Goal: Information Seeking & Learning: Learn about a topic

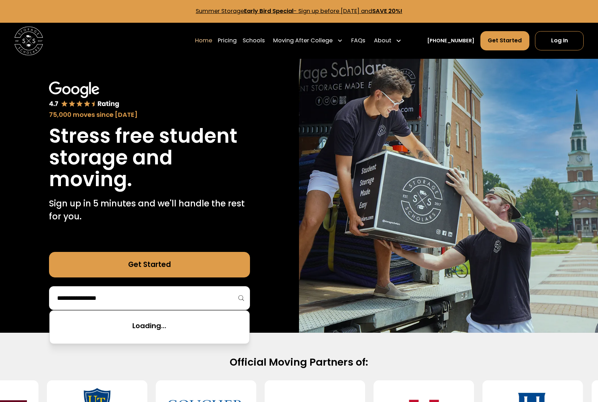
click at [97, 302] on input "search" at bounding box center [149, 298] width 186 height 12
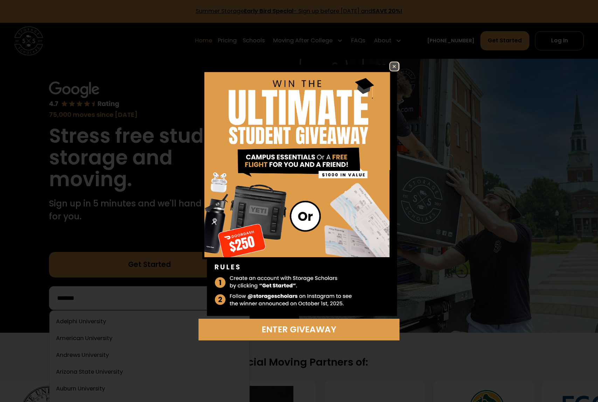
click at [396, 66] on img at bounding box center [394, 66] width 8 height 8
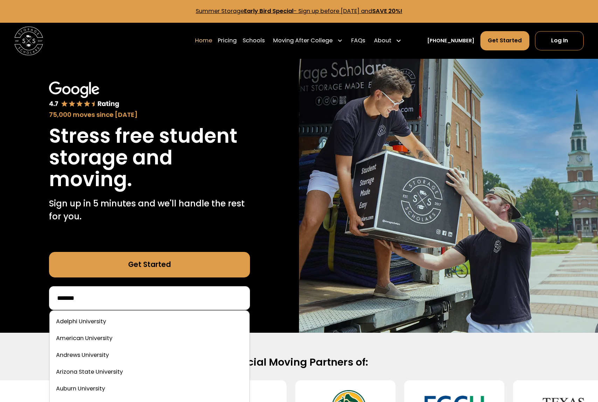
click at [144, 297] on input "*******" at bounding box center [149, 298] width 186 height 12
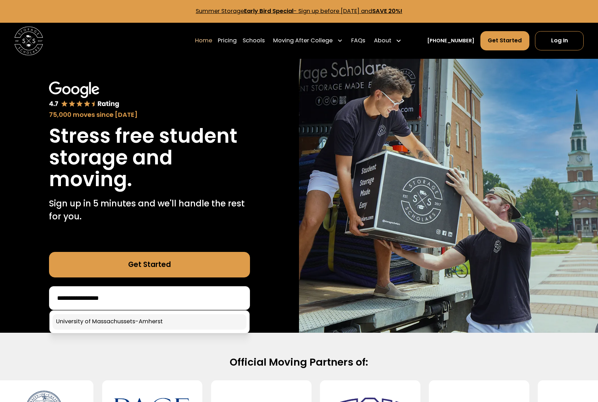
type input "**********"
click at [140, 323] on link at bounding box center [150, 321] width 194 height 15
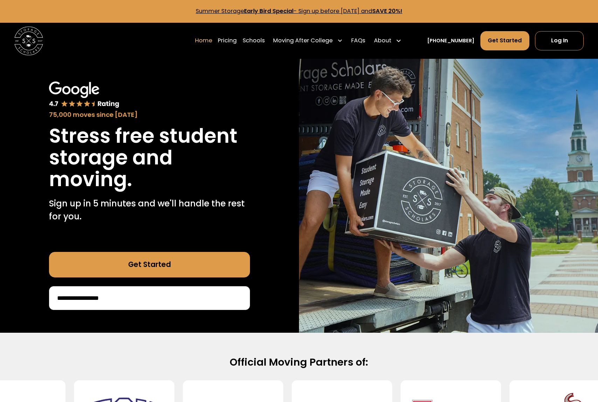
click at [167, 270] on link "Get Started" at bounding box center [149, 265] width 201 height 26
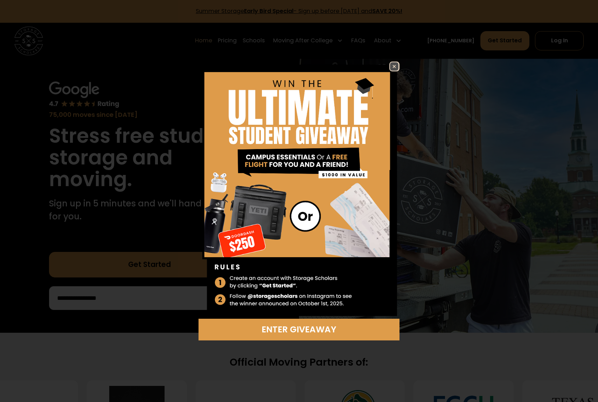
click at [392, 66] on img at bounding box center [394, 66] width 8 height 8
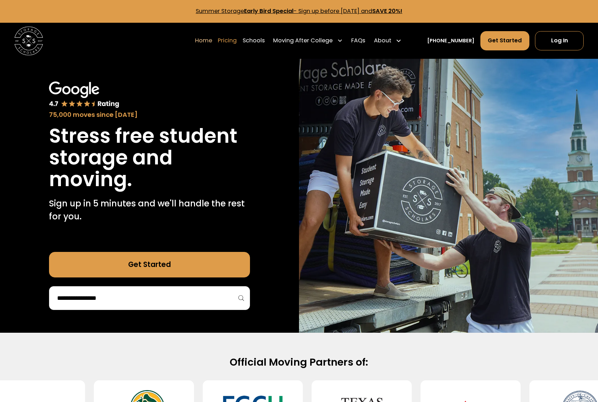
click at [237, 41] on link "Pricing" at bounding box center [227, 41] width 19 height 20
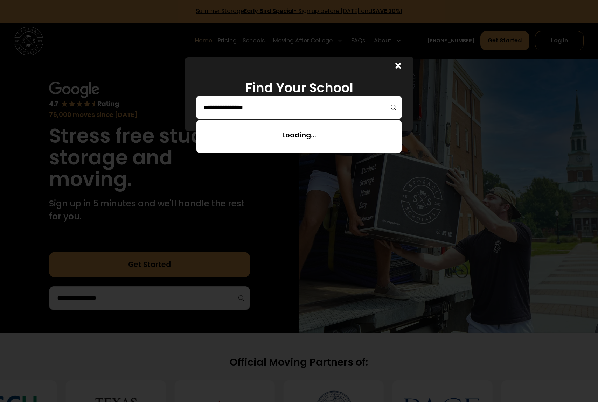
click at [256, 112] on input "search" at bounding box center [298, 108] width 191 height 12
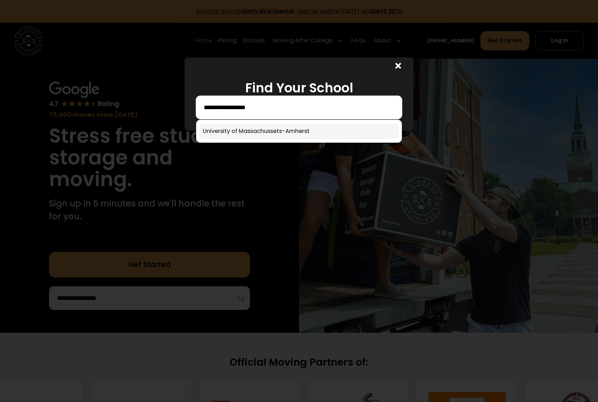
click at [262, 128] on link at bounding box center [298, 131] width 199 height 15
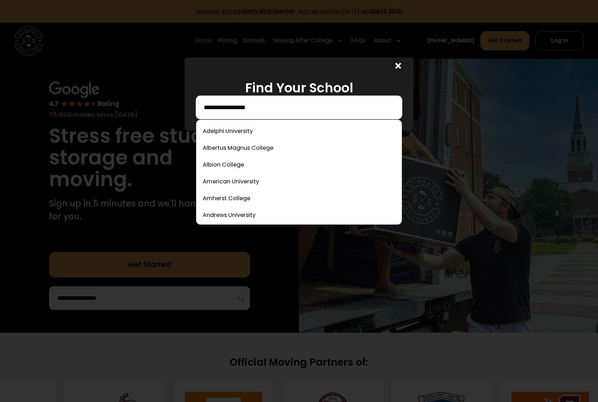
click at [268, 111] on input "**********" at bounding box center [298, 108] width 191 height 12
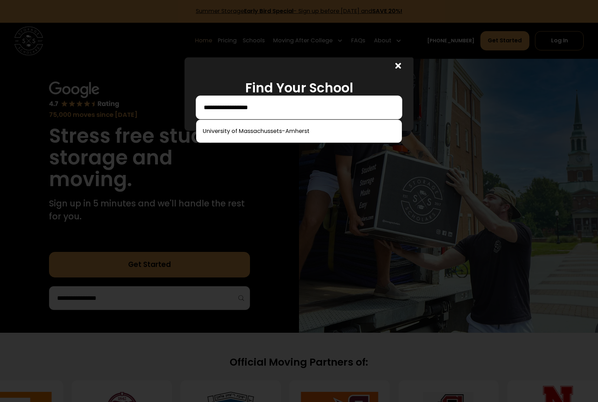
type input "**********"
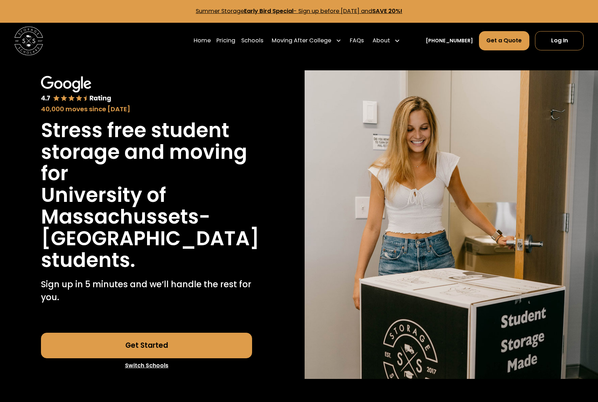
scroll to position [1880, 0]
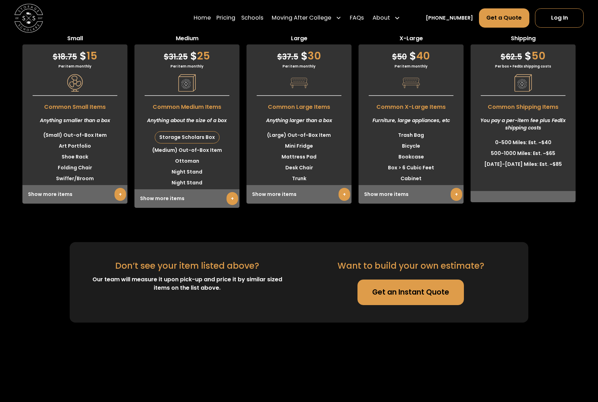
scroll to position [0, 0]
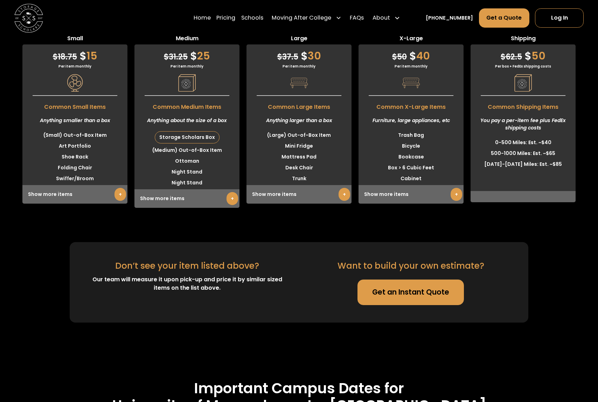
click at [200, 137] on div "Storage Scholars Box" at bounding box center [187, 138] width 64 height 12
click at [232, 196] on link "+" at bounding box center [232, 198] width 12 height 13
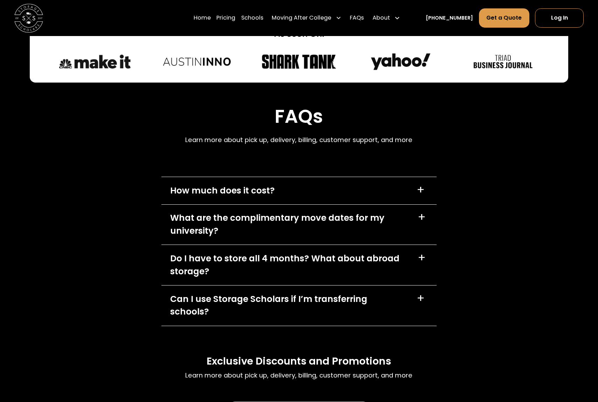
scroll to position [3229, 0]
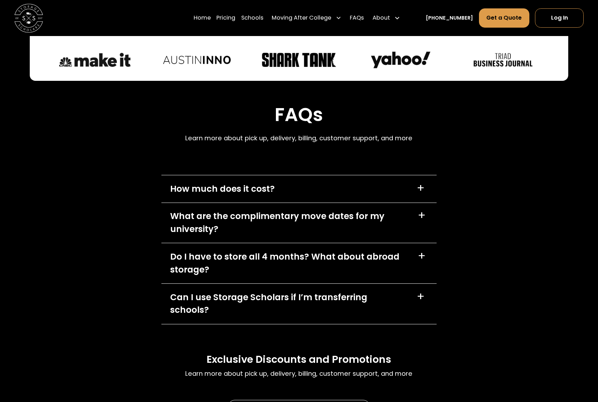
click at [178, 183] on div "How much does it cost?" at bounding box center [222, 189] width 105 height 13
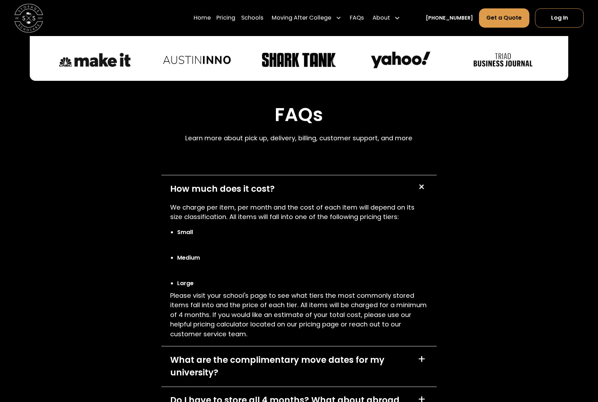
click at [178, 183] on div "How much does it cost?" at bounding box center [222, 189] width 105 height 13
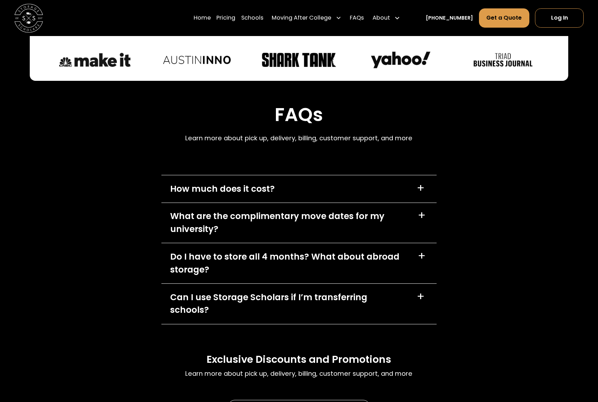
click at [199, 251] on div "Do I have to store all 4 months? What about abroad storage?" at bounding box center [289, 264] width 239 height 26
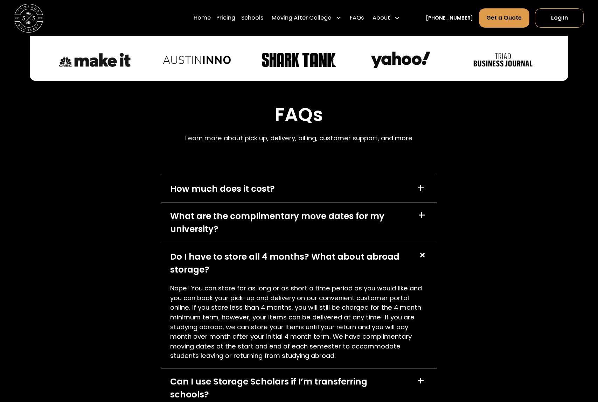
click at [199, 251] on div "Do I have to store all 4 months? What about abroad storage?" at bounding box center [289, 264] width 239 height 26
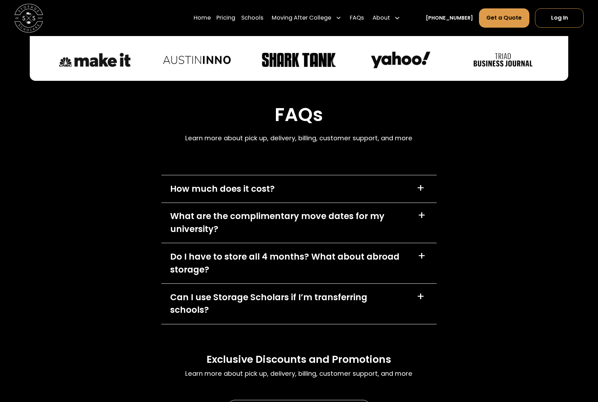
click at [167, 210] on div "What are the complimentary move dates for my university? +" at bounding box center [298, 223] width 275 height 40
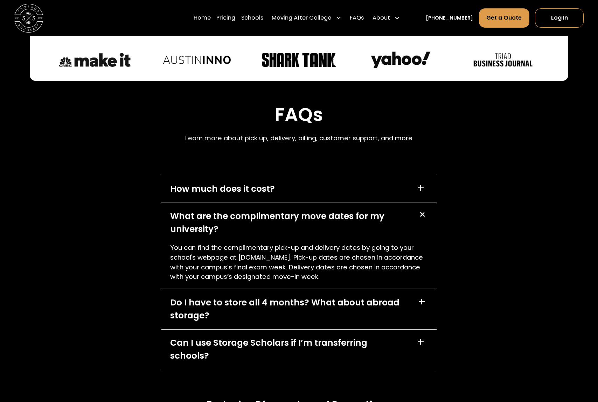
click at [167, 210] on div "What are the complimentary move dates for my university? +" at bounding box center [298, 223] width 275 height 40
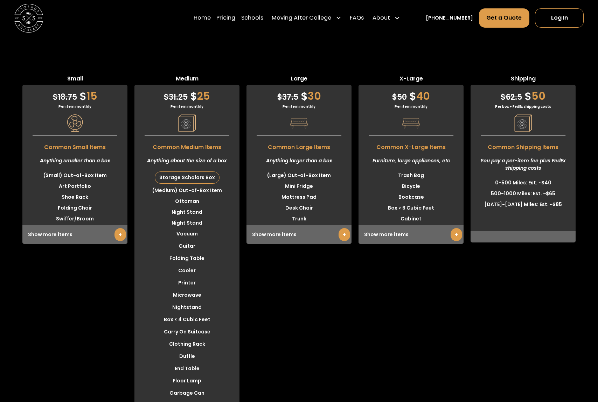
scroll to position [1863, 0]
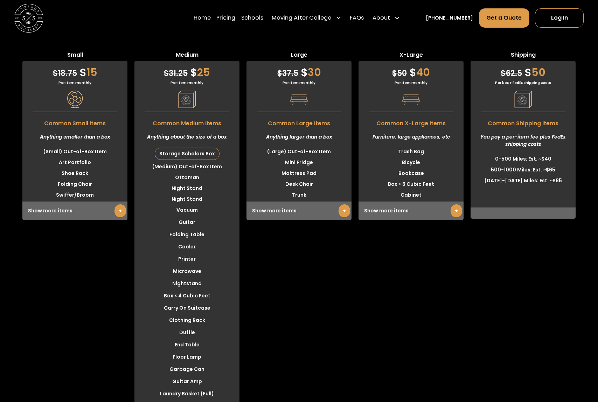
click at [344, 211] on link "+" at bounding box center [345, 210] width 12 height 13
